Goal: Transaction & Acquisition: Obtain resource

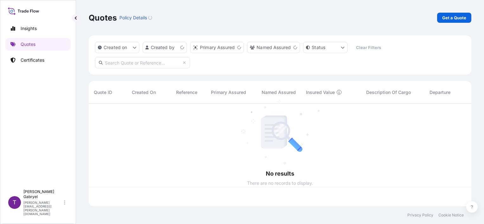
scroll to position [101, 378]
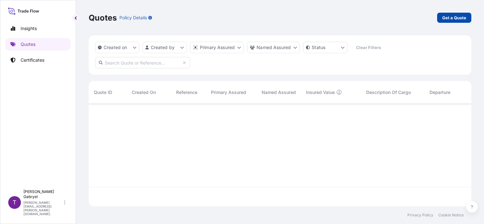
click at [459, 19] on p "Get a Quote" at bounding box center [454, 18] width 24 height 6
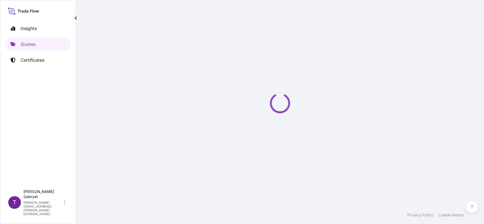
select select "Sea"
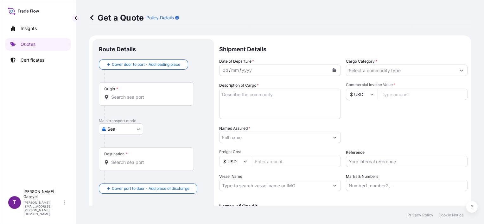
scroll to position [10, 0]
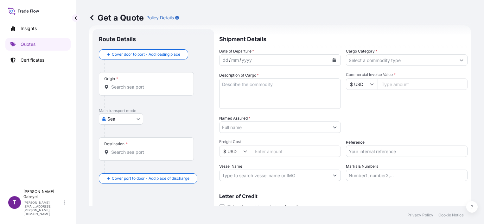
click at [333, 60] on icon "Calendar" at bounding box center [334, 60] width 3 height 4
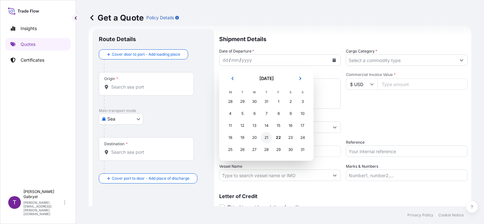
click at [265, 137] on div "21" at bounding box center [266, 137] width 11 height 11
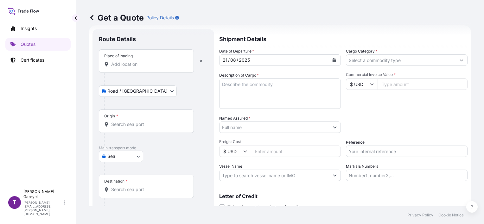
click at [140, 67] on input "Place of loading" at bounding box center [148, 64] width 75 height 6
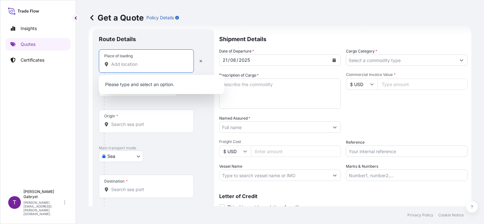
paste input "159GD0040441"
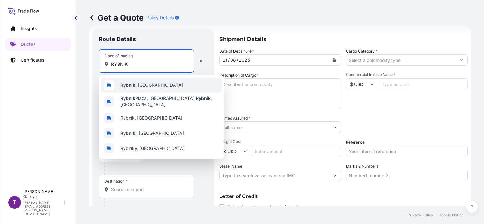
click at [145, 86] on span "Rybnik , [GEOGRAPHIC_DATA]" at bounding box center [151, 85] width 63 height 6
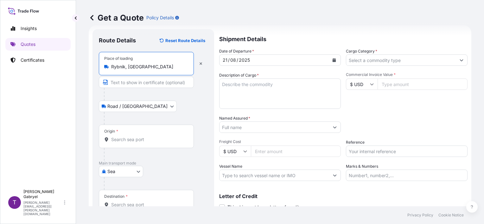
type input "Rybnik, [GEOGRAPHIC_DATA]"
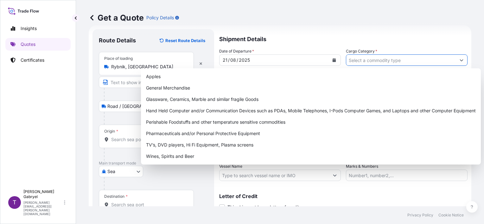
click at [392, 61] on input "Cargo Category *" at bounding box center [401, 59] width 110 height 11
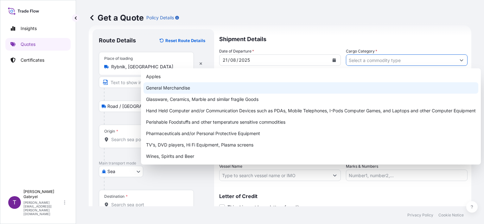
click at [309, 87] on div "General Merchandise" at bounding box center [310, 87] width 335 height 11
type input "General Merchandise"
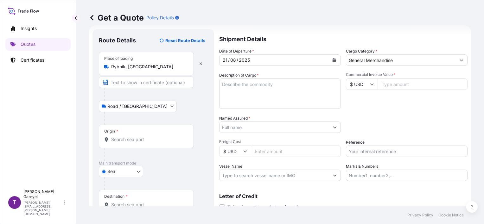
click at [115, 139] on input "Origin *" at bounding box center [148, 139] width 75 height 6
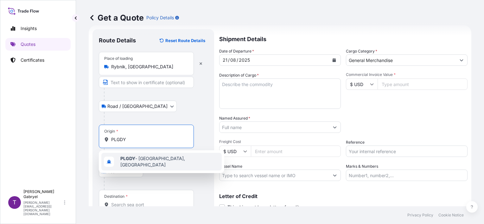
click at [134, 157] on div "PLGDY - [GEOGRAPHIC_DATA], [GEOGRAPHIC_DATA]" at bounding box center [161, 162] width 120 height 18
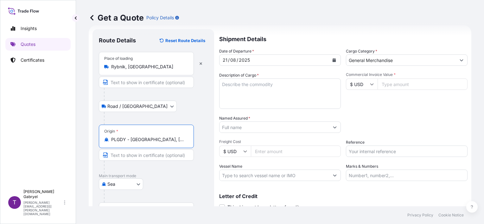
type input "PLGDY - [GEOGRAPHIC_DATA], [GEOGRAPHIC_DATA]"
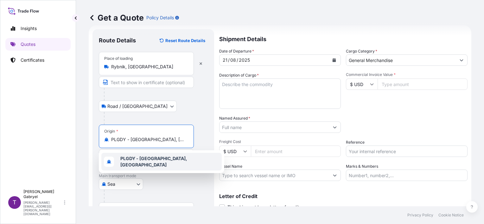
click at [135, 157] on span "PLGDY - [GEOGRAPHIC_DATA], [GEOGRAPHIC_DATA]" at bounding box center [169, 162] width 99 height 13
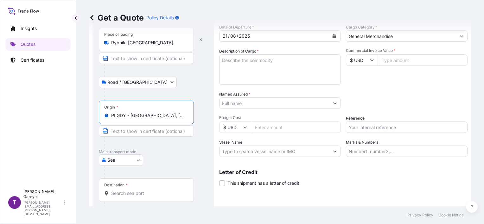
scroll to position [62, 0]
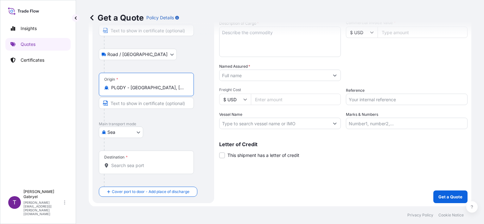
click at [128, 163] on input "Destination *" at bounding box center [148, 165] width 75 height 6
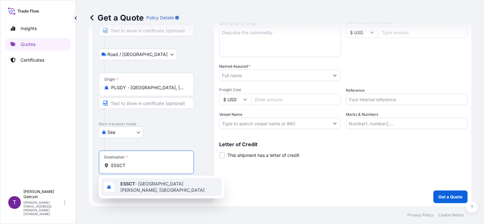
click at [136, 183] on span "ESSCT - [GEOGRAPHIC_DATA][PERSON_NAME], [GEOGRAPHIC_DATA]" at bounding box center [169, 187] width 99 height 13
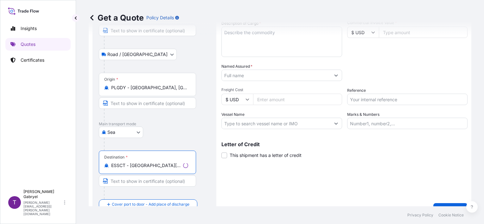
type input "ESSCT - [GEOGRAPHIC_DATA][PERSON_NAME], [GEOGRAPHIC_DATA]"
click at [332, 172] on div "Shipment Details Date of Departure * [DATE] Cargo Category * General Merchandis…" at bounding box center [344, 96] width 246 height 239
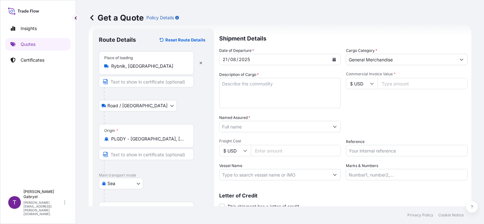
scroll to position [0, 0]
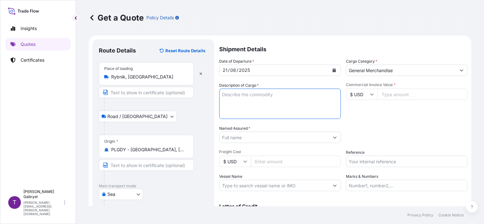
click at [254, 100] on textarea "Description of Cargo *" at bounding box center [280, 104] width 122 height 30
paste textarea "MSMU4475398 BOTTLE 20L TRITAN 4-RIBS QUANTITY: 2300 PIECES GROSS WEIGHT: 2070 K…"
type textarea "MSMU4475398 BOTTLE 20L TRITAN 4-RIBS QUANTITY: 2300 PIECES GROSS WEIGHT: 2070 K…"
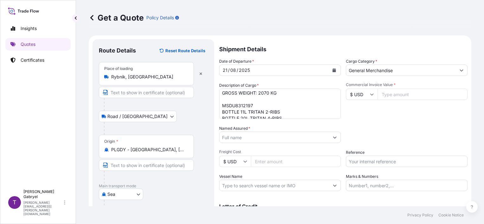
scroll to position [32, 0]
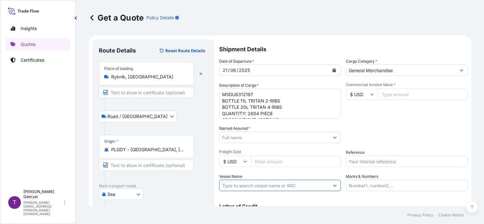
click at [255, 182] on input "Vessel Name" at bounding box center [274, 185] width 110 height 11
paste input "MSC ALESSIA QB534E"
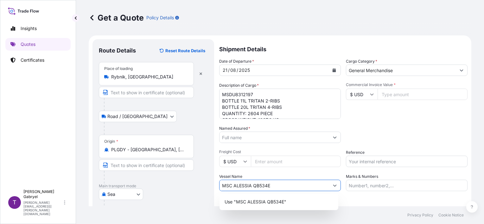
click at [253, 186] on input "MSC ALESSIA QB534E" at bounding box center [274, 185] width 110 height 11
type input "MSC ALESSIA/QB534E"
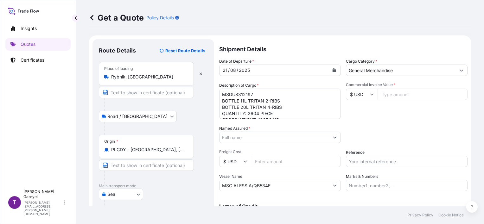
click at [360, 160] on input "Reference" at bounding box center [407, 161] width 122 height 11
paste input "S02023195"
type input "S02023195"
click at [349, 122] on div "Date of Departure * [DATE] Cargo Category * General Merchandise Description of …" at bounding box center [343, 124] width 248 height 133
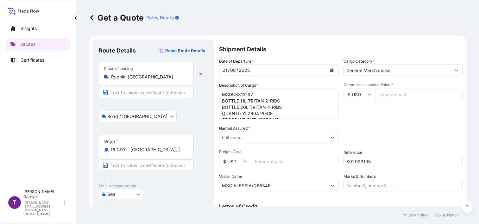
click at [236, 138] on input "Named Assured *" at bounding box center [272, 137] width 107 height 11
paste input "FUENTE AZUL CIA DE [PERSON_NAME]"
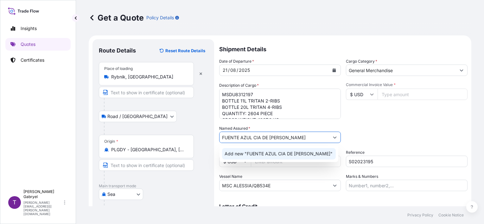
click at [246, 153] on span "Add new "FUENTE AZUL CIA DE [PERSON_NAME]"" at bounding box center [279, 154] width 108 height 6
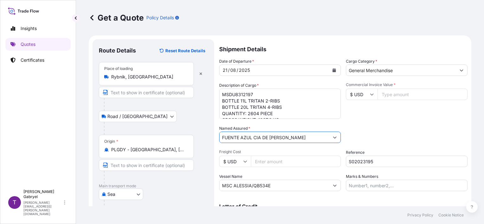
type input "FUENTE AZUL CIA DE [PERSON_NAME]"
click at [359, 92] on input "$ USD" at bounding box center [362, 94] width 32 height 11
click at [360, 109] on div "€ EUR" at bounding box center [359, 112] width 27 height 12
type input "€ EUR"
click at [393, 96] on input "Commercial Invoice Value *" at bounding box center [423, 94] width 90 height 11
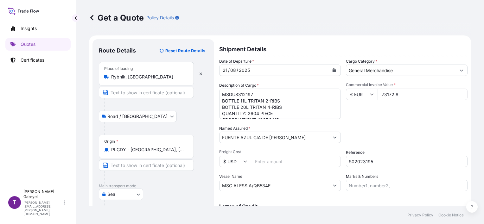
type input "73172.8"
click at [398, 117] on div "Commercial Invoice Value * € EUR 73172.8" at bounding box center [407, 100] width 122 height 37
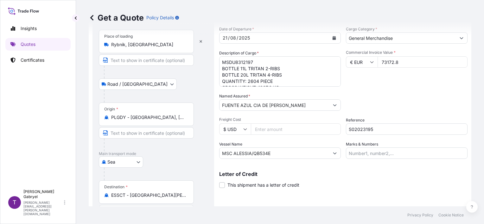
scroll to position [75, 0]
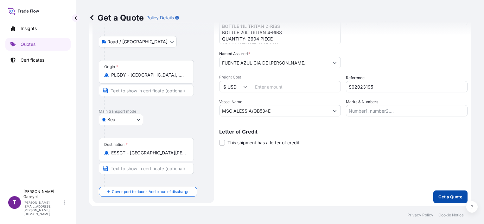
click at [449, 194] on p "Get a Quote" at bounding box center [450, 197] width 24 height 6
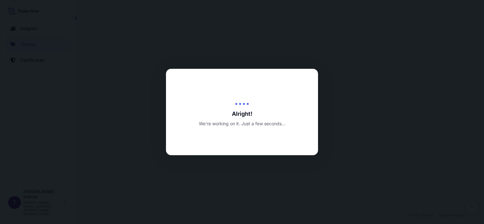
select select "Road / [GEOGRAPHIC_DATA]"
select select "Sea"
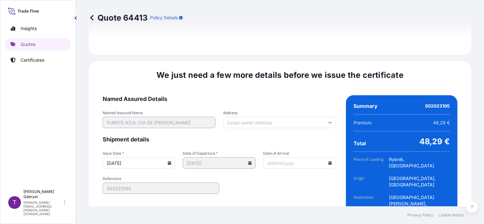
scroll to position [820, 0]
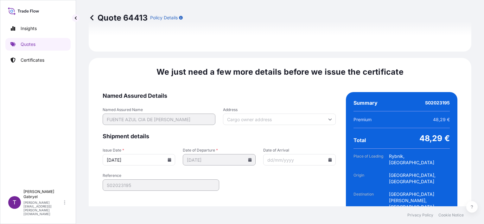
click at [169, 158] on icon at bounding box center [170, 160] width 4 height 4
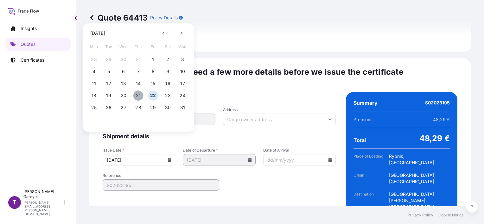
click at [139, 98] on button "21" at bounding box center [138, 96] width 10 height 10
type input "[DATE]"
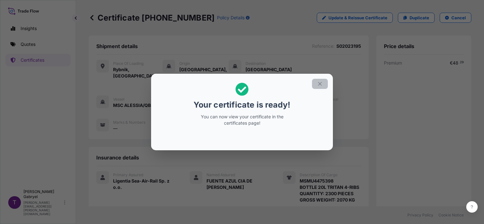
click at [322, 83] on icon "button" at bounding box center [320, 84] width 6 height 6
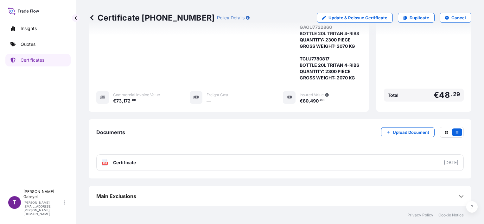
scroll to position [247, 0]
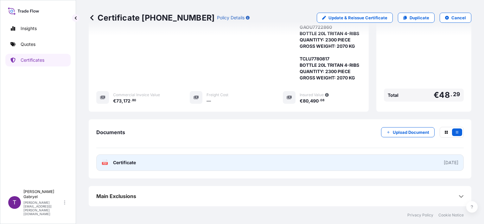
click at [195, 162] on link "PDF Certificate [DATE]" at bounding box center [279, 163] width 367 height 16
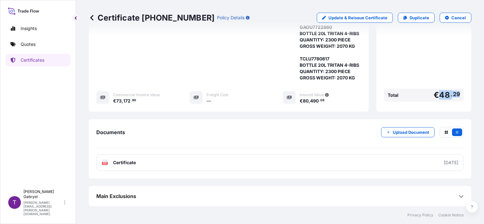
drag, startPoint x: 456, startPoint y: 96, endPoint x: 436, endPoint y: 97, distance: 20.0
click at [436, 97] on div "Total € 48 . 29" at bounding box center [424, 95] width 80 height 13
copy span "48 . 29"
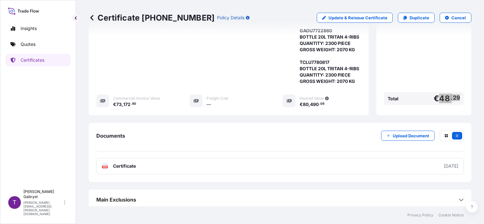
scroll to position [184, 0]
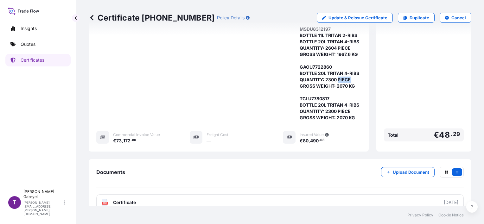
drag, startPoint x: 350, startPoint y: 96, endPoint x: 336, endPoint y: 96, distance: 13.9
click at [336, 96] on span "MSMU4475398 BOTTLE 20L TRITAN 4-RIBS QUANTITY: 2300 PIECES GROSS WEIGHT: 2070 K…" at bounding box center [330, 57] width 60 height 127
copy span "PIECE"
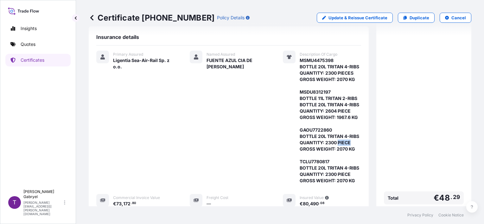
scroll to position [120, 0]
click at [355, 18] on p "Update & Reissue Certificate" at bounding box center [357, 18] width 59 height 6
select select "Road / [GEOGRAPHIC_DATA]"
select select "Sea"
select select "31440"
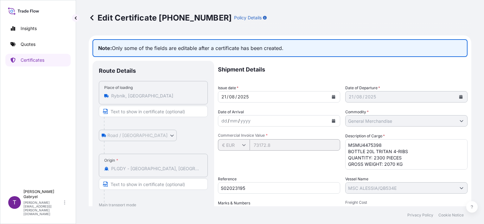
click at [389, 157] on textarea "MSMU4475398 BOTTLE 20L TRITAN 4-RIBS QUANTITY: 2300 PIECES GROSS WEIGHT: 2070 K…" at bounding box center [406, 154] width 122 height 30
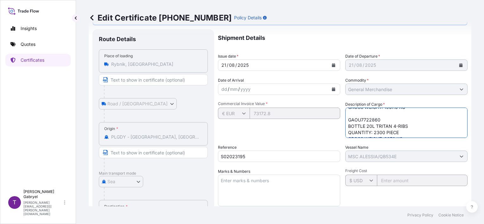
scroll to position [32, 0]
click at [393, 132] on textarea "MSMU4475398 BOTTLE 20L TRITAN 4-RIBS QUANTITY: 2300 PIECES GROSS WEIGHT: 2070 K…" at bounding box center [406, 123] width 122 height 30
paste textarea "S"
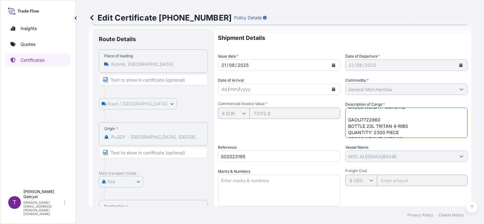
click at [389, 129] on textarea "MSMU4475398 BOTTLE 20L TRITAN 4-RIBS QUANTITY: 2300 PIECES GROSS WEIGHT: 2070 K…" at bounding box center [406, 123] width 122 height 30
paste textarea "S"
click at [390, 124] on textarea "MSMU4475398 BOTTLE 20L TRITAN 4-RIBS QUANTITY: 2300 PIECES GROSS WEIGHT: 2070 K…" at bounding box center [406, 123] width 122 height 30
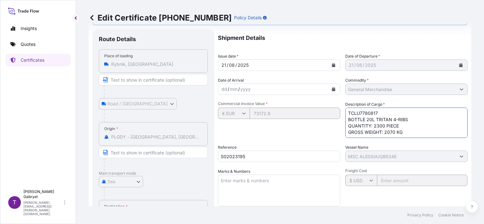
click at [390, 124] on textarea "MSMU4475398 BOTTLE 20L TRITAN 4-RIBS QUANTITY: 2300 PIECES GROSS WEIGHT: 2070 K…" at bounding box center [406, 123] width 122 height 30
paste textarea "S"
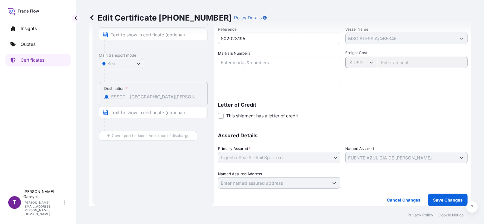
scroll to position [153, 0]
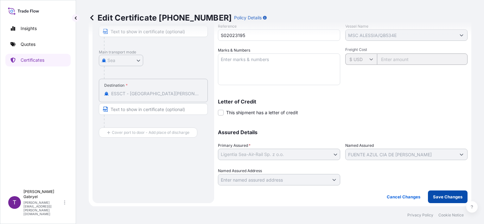
type textarea "MSMU4475398 BOTTLE 20L TRITAN 4-RIBS QUANTITY: 2300 PIECES GROSS WEIGHT: 2070 K…"
click at [439, 198] on p "Save Changes" at bounding box center [447, 197] width 29 height 6
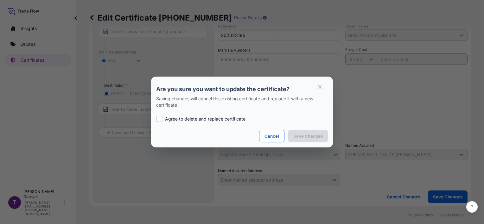
click at [183, 120] on p "Agree to delete and replace certificate" at bounding box center [205, 119] width 80 height 6
checkbox input "true"
click at [308, 136] on p "Save Changes" at bounding box center [307, 136] width 29 height 6
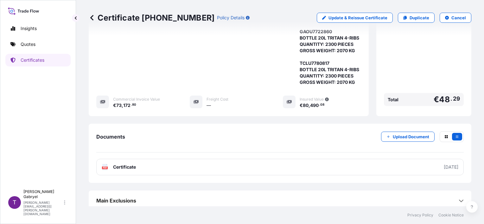
scroll to position [247, 0]
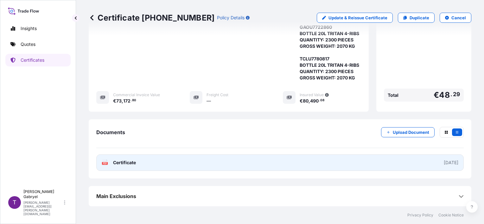
click at [217, 163] on link "PDF Certificate [DATE]" at bounding box center [279, 163] width 367 height 16
